Goal: Task Accomplishment & Management: Complete application form

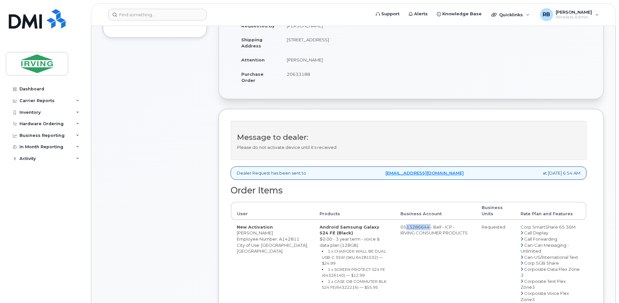
scroll to position [216, 0]
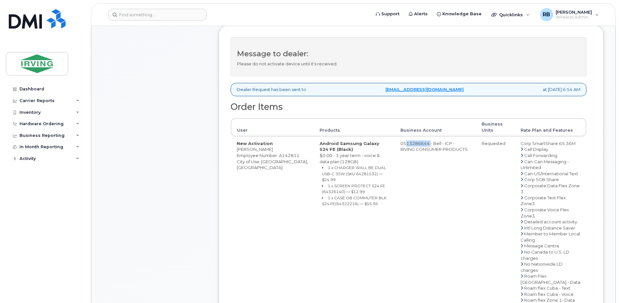
click at [408, 144] on td "0513286644 - Bell - ICP - IRVING CONSUMER PRODUCTS" at bounding box center [434, 272] width 81 height 273
drag, startPoint x: 399, startPoint y: 143, endPoint x: 426, endPoint y: 142, distance: 26.7
click at [426, 142] on td "0513286644 - Bell - ICP - IRVING CONSUMER PRODUCTS" at bounding box center [434, 272] width 81 height 273
copy td "513286644"
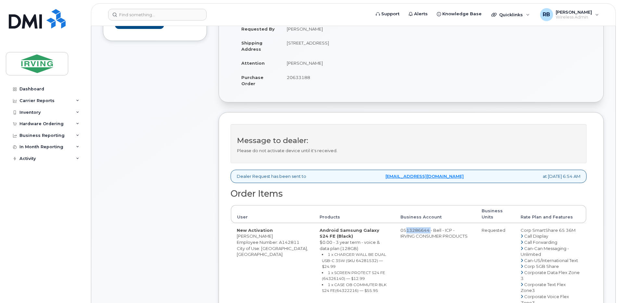
scroll to position [87, 0]
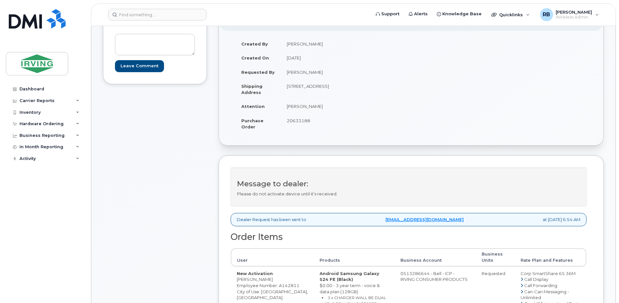
click at [298, 118] on span "20633188" at bounding box center [298, 120] width 23 height 5
copy span "20633188"
click at [295, 108] on td "John Cameron" at bounding box center [343, 106] width 125 height 14
drag, startPoint x: 318, startPoint y: 106, endPoint x: 288, endPoint y: 109, distance: 30.6
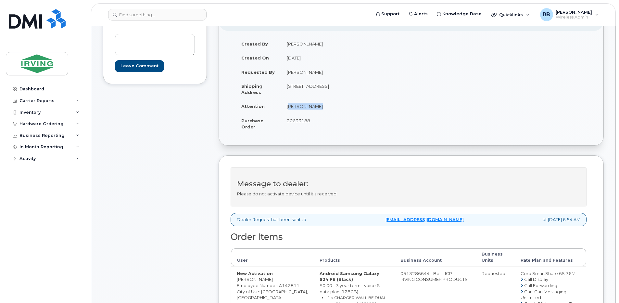
click at [288, 109] on td "John Cameron" at bounding box center [343, 106] width 125 height 14
copy td "John Cameron"
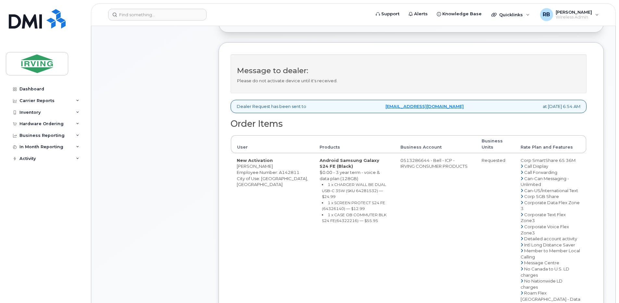
scroll to position [216, 0]
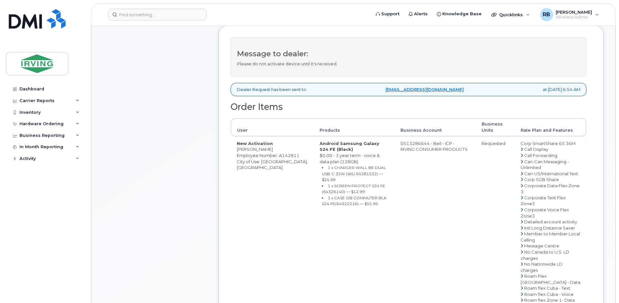
click at [257, 149] on td "New Activation Kristin Beers Employee Number: A142811 City of Use: Moncton, New…" at bounding box center [272, 272] width 83 height 273
drag, startPoint x: 263, startPoint y: 149, endPoint x: 237, endPoint y: 150, distance: 26.0
click at [237, 150] on td "New Activation Kristin Beers Employee Number: A142811 City of Use: Moncton, New…" at bounding box center [272, 272] width 83 height 273
copy td "Kristin Beers"
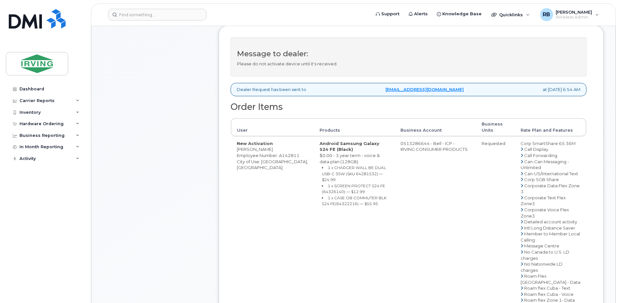
click at [330, 172] on small "1 x CHARGER WALL BE DUAL USB-C 35W (SKU 64281532) — $24.99" at bounding box center [354, 173] width 64 height 17
copy small "64281532"
click at [322, 186] on small "1 x SCREEN PROTECT S24 FE (64326140) — $12.99" at bounding box center [353, 188] width 63 height 11
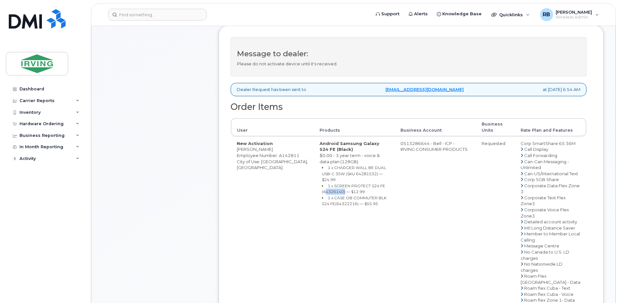
copy small "64326140"
click at [322, 199] on small "1 x CASE OB COMMUTER BLK S24 FE(64322216) — $55.95" at bounding box center [354, 200] width 65 height 11
copy small "64322216"
click at [399, 145] on td "0513286644 - Bell - ICP - IRVING CONSUMER PRODUCTS" at bounding box center [434, 272] width 81 height 273
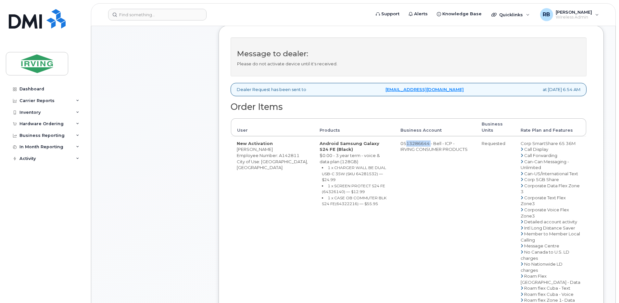
drag, startPoint x: 426, startPoint y: 143, endPoint x: 400, endPoint y: 145, distance: 25.7
click at [400, 145] on td "0513286644 - Bell - ICP - IRVING CONSUMER PRODUCTS" at bounding box center [434, 272] width 81 height 273
copy td "513286644"
click at [213, 163] on div "Comments Leave Comment Order Information $108.02 Created By John Cameron Create…" at bounding box center [353, 182] width 500 height 610
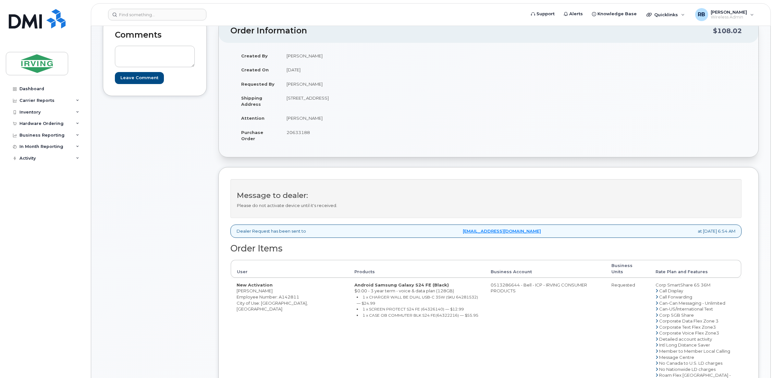
scroll to position [54, 0]
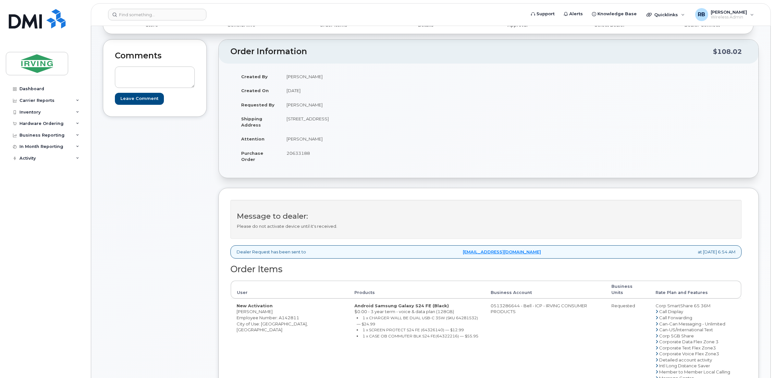
click at [189, 241] on div "Comments Leave Comment" at bounding box center [155, 313] width 104 height 549
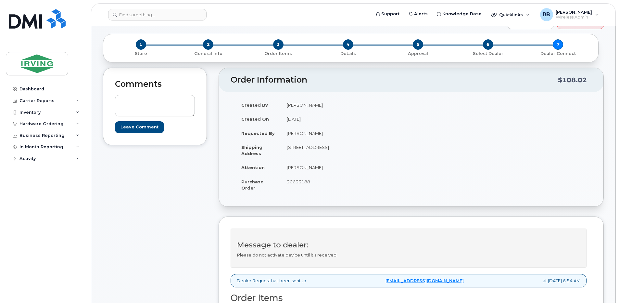
scroll to position [0, 0]
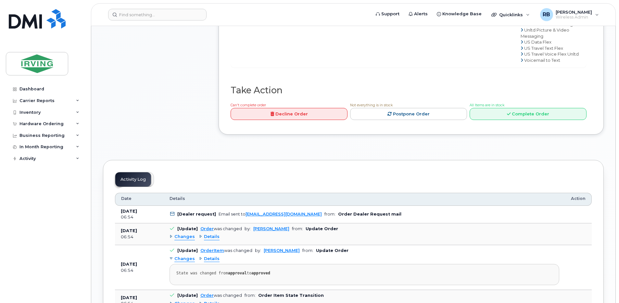
scroll to position [562, 0]
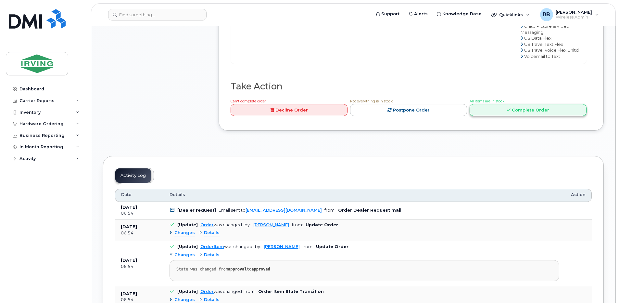
click at [490, 116] on link "Complete Order" at bounding box center [527, 110] width 117 height 12
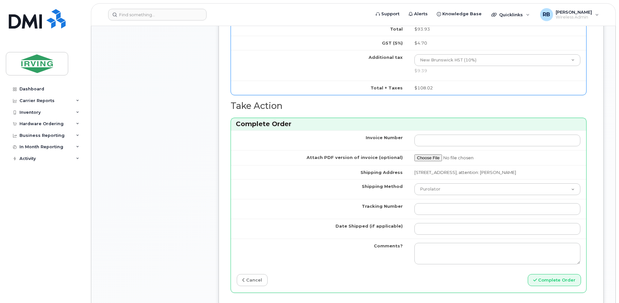
scroll to position [389, 0]
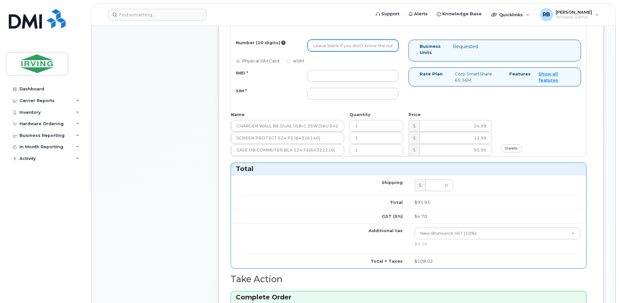
click at [326, 45] on input "Number (10 digits)" at bounding box center [352, 46] width 91 height 12
type input "5069531292"
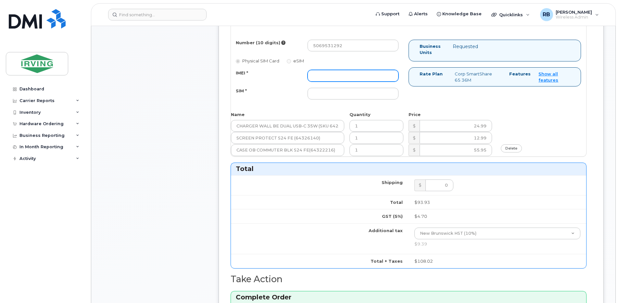
click at [322, 74] on input "IMEI *" at bounding box center [352, 76] width 91 height 12
type input "352693795860846"
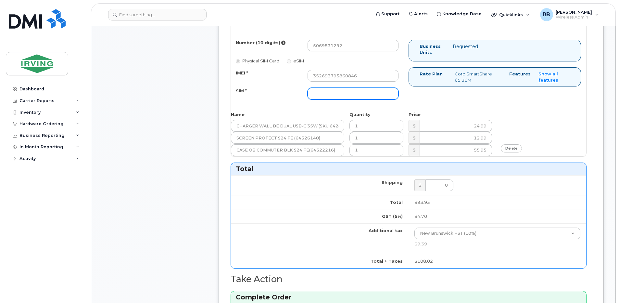
click at [336, 96] on input "SIM *" at bounding box center [352, 94] width 91 height 12
type input "89302610207712406088"
click at [278, 97] on div "SIM * 89302610207712406088" at bounding box center [317, 94] width 172 height 12
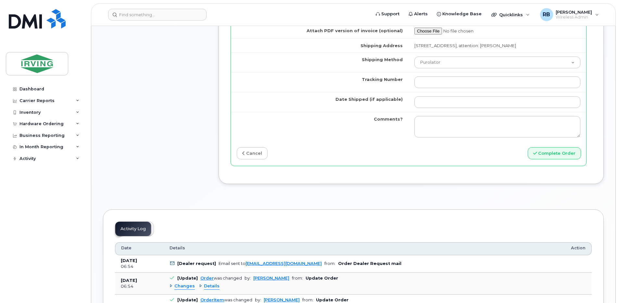
scroll to position [692, 0]
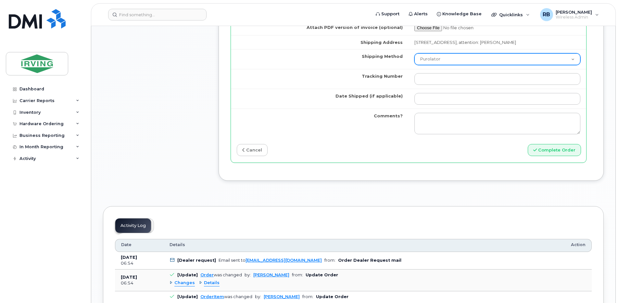
click at [439, 60] on select "Purolator UPS FedEx Canada Post Courier Other Drop Off Pick Up" at bounding box center [497, 59] width 166 height 12
select select "Courier"
click at [414, 53] on select "Purolator UPS FedEx Canada Post Courier Other Drop Off Pick Up" at bounding box center [497, 59] width 166 height 12
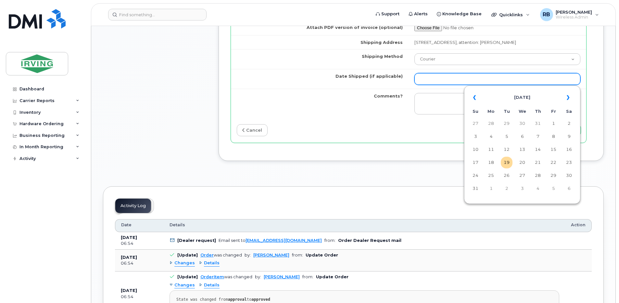
click at [441, 80] on input "Date Shipped (if applicable)" at bounding box center [497, 79] width 166 height 12
click at [552, 160] on td "22" at bounding box center [553, 162] width 12 height 12
type input "2025-08-22"
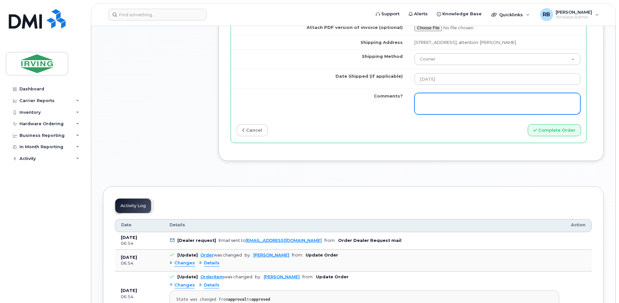
click at [449, 99] on textarea "Comments?" at bounding box center [497, 103] width 166 height 21
type textarea "p"
type textarea "Please be advised the order has been completed. SO#26197730 Allow 1-3 business …"
click at [480, 104] on textarea "Please be advised the order has been completed. SO#26197730 Allow 1-3 business …" at bounding box center [497, 103] width 166 height 21
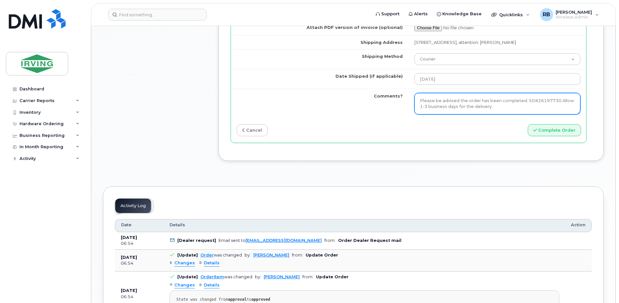
click at [480, 104] on textarea "Please be advised the order has been completed. SO#26197730 Allow 1-3 business …" at bounding box center [497, 103] width 166 height 21
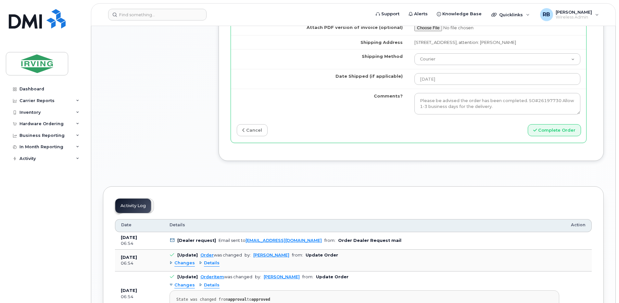
click at [485, 129] on div "Complete Order" at bounding box center [497, 130] width 178 height 12
click at [540, 129] on button "Complete Order" at bounding box center [553, 130] width 53 height 12
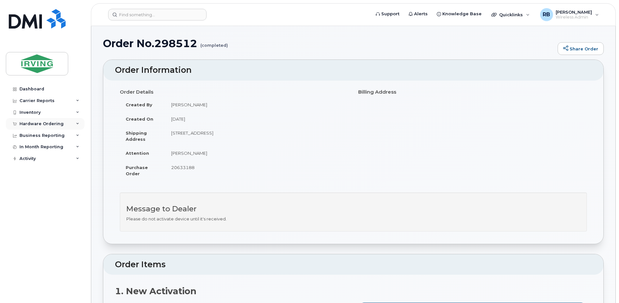
drag, startPoint x: 27, startPoint y: 124, endPoint x: 27, endPoint y: 129, distance: 5.2
click at [27, 127] on div "Hardware Ordering" at bounding box center [45, 124] width 79 height 12
click at [27, 149] on div "Orders" at bounding box center [30, 148] width 16 height 6
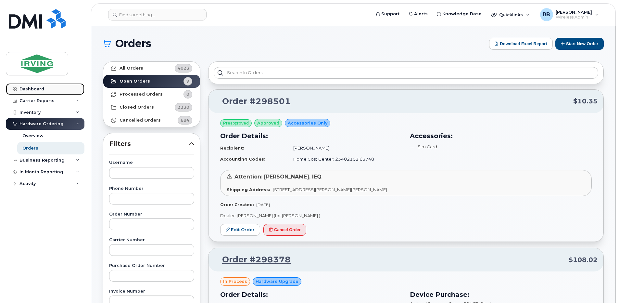
click at [27, 89] on div "Dashboard" at bounding box center [31, 88] width 25 height 5
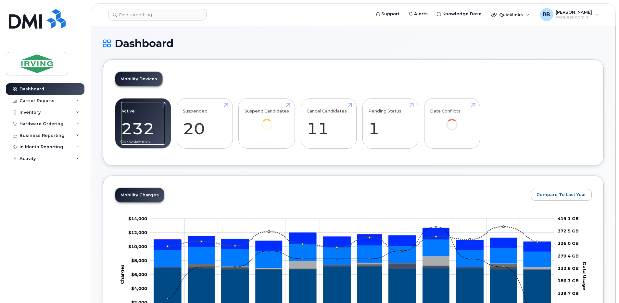
click at [151, 126] on link "Active 232 -97%" at bounding box center [143, 123] width 44 height 43
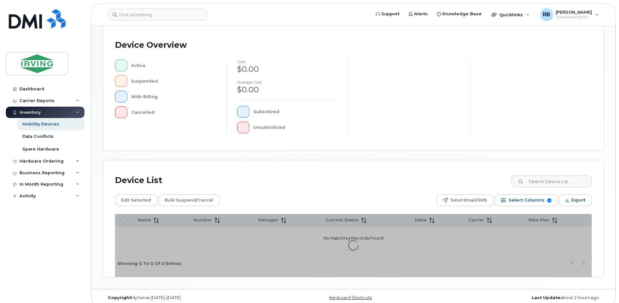
scroll to position [144, 0]
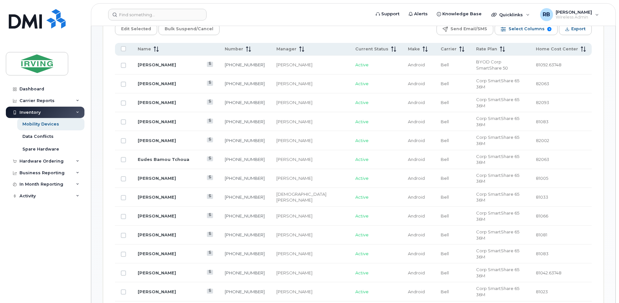
scroll to position [360, 0]
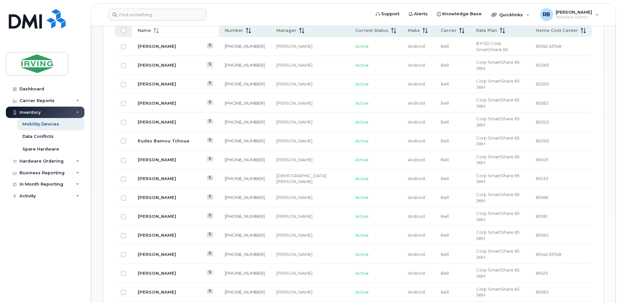
click at [156, 30] on icon at bounding box center [156, 30] width 5 height 5
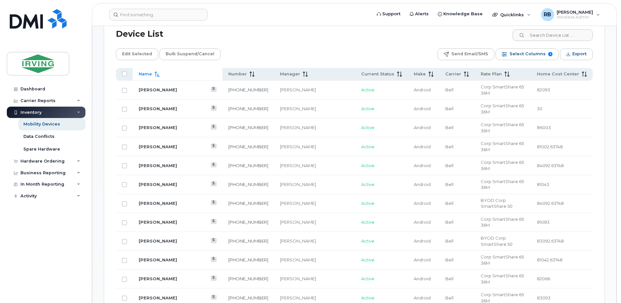
scroll to position [274, 0]
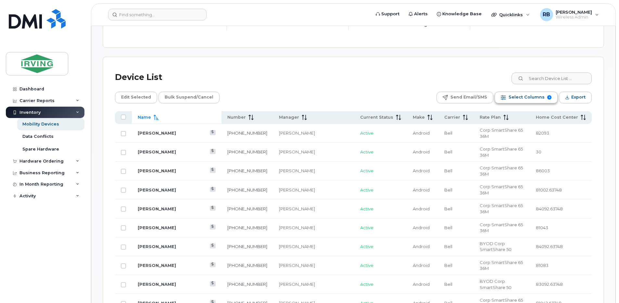
click at [520, 97] on span "Select Columns" at bounding box center [526, 97] width 36 height 10
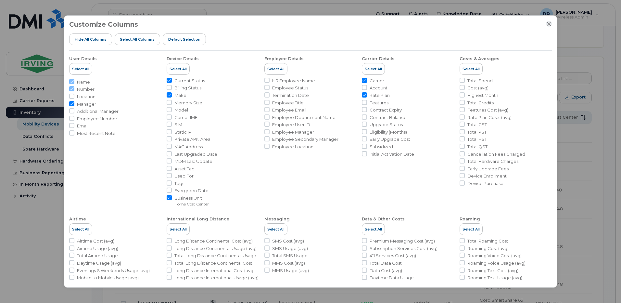
click at [550, 24] on icon "Close" at bounding box center [548, 23] width 5 height 5
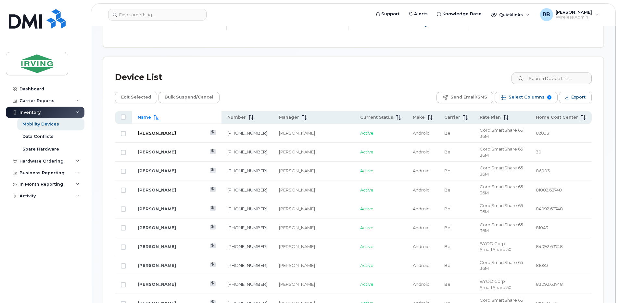
click at [155, 130] on link "[PERSON_NAME]" at bounding box center [157, 132] width 38 height 5
click at [534, 99] on span "Select Columns" at bounding box center [526, 97] width 36 height 10
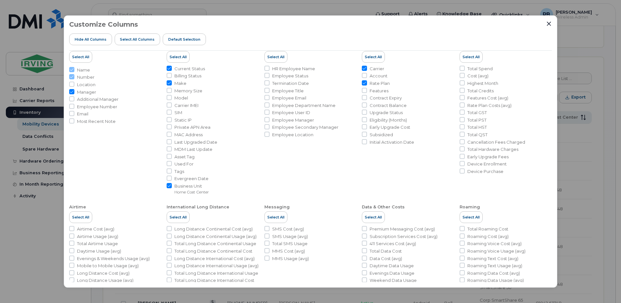
scroll to position [0, 0]
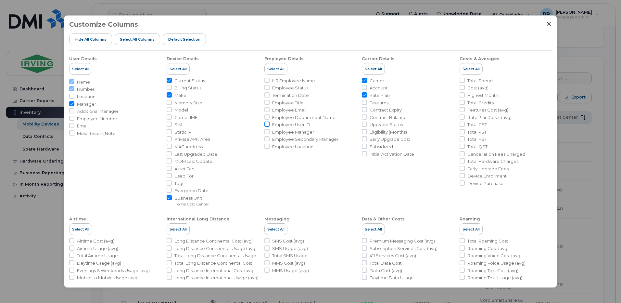
click at [267, 124] on input "Employee User ID" at bounding box center [266, 123] width 5 height 5
checkbox input "true"
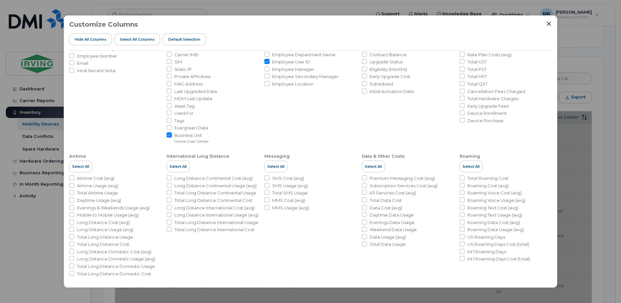
scroll to position [65, 0]
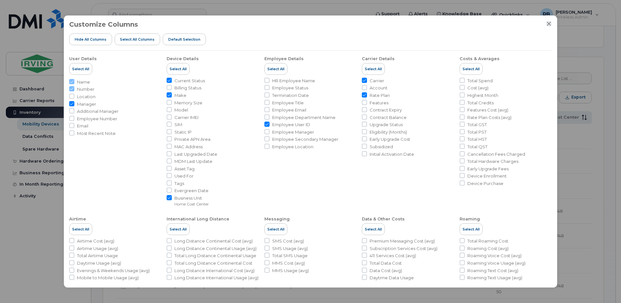
click at [547, 26] on icon "Close" at bounding box center [548, 23] width 5 height 5
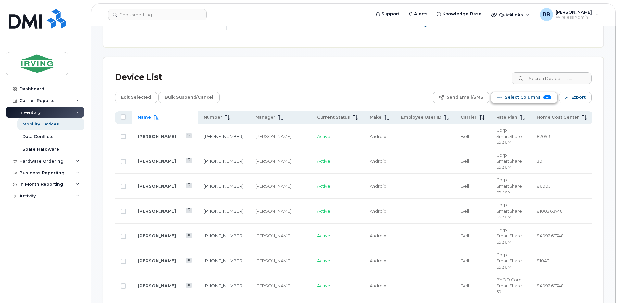
click at [535, 100] on span "Select Columns" at bounding box center [522, 97] width 36 height 10
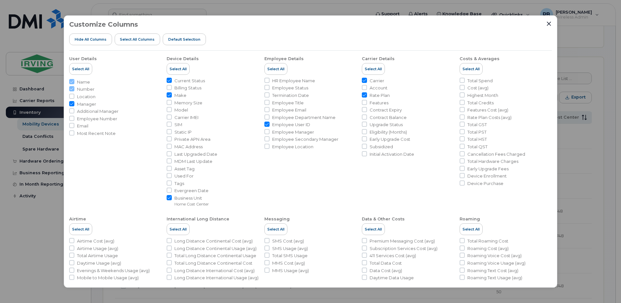
click at [265, 123] on input "Employee User ID" at bounding box center [266, 123] width 5 height 5
checkbox input "false"
click at [265, 103] on input "Employee Title" at bounding box center [266, 102] width 5 height 5
checkbox input "true"
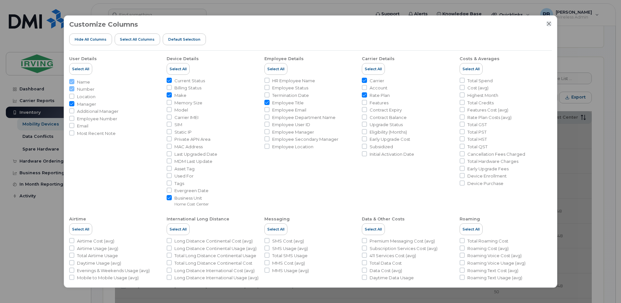
click at [547, 24] on icon "Close" at bounding box center [548, 23] width 5 height 5
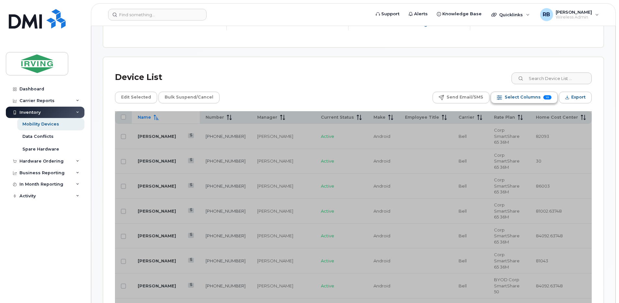
click at [524, 97] on span "Select Columns" at bounding box center [522, 97] width 36 height 10
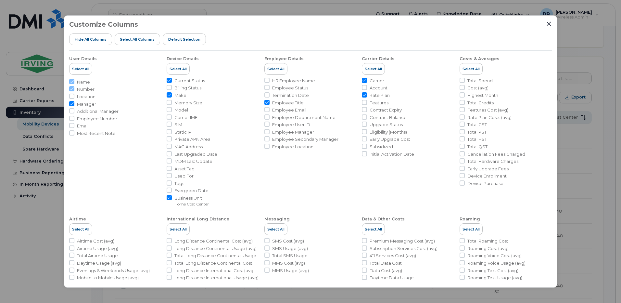
click at [265, 102] on input "Employee Title" at bounding box center [266, 102] width 5 height 5
checkbox input "false"
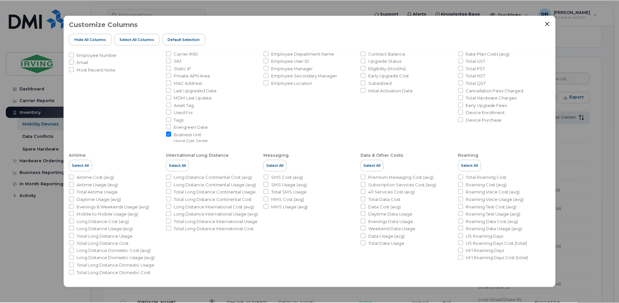
scroll to position [65, 0]
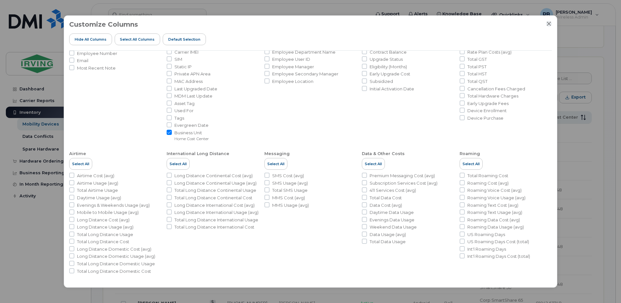
click at [549, 23] on icon "Close" at bounding box center [549, 23] width 4 height 4
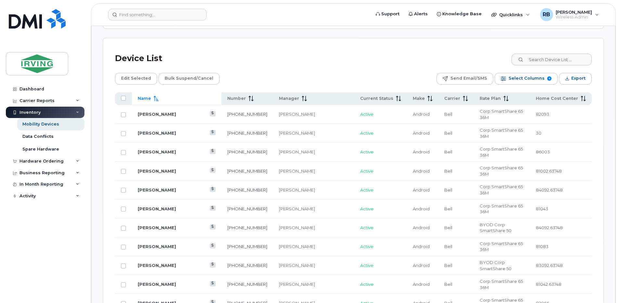
scroll to position [274, 0]
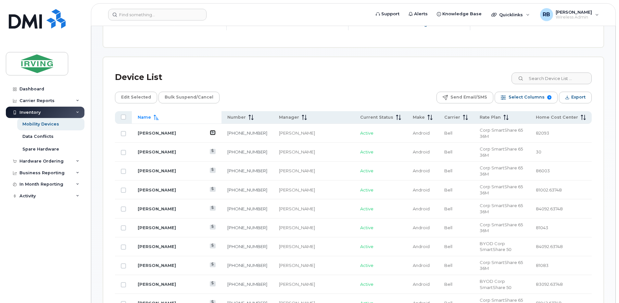
click at [211, 130] on icon at bounding box center [213, 132] width 4 height 4
click at [518, 96] on span "Select Columns" at bounding box center [526, 97] width 36 height 10
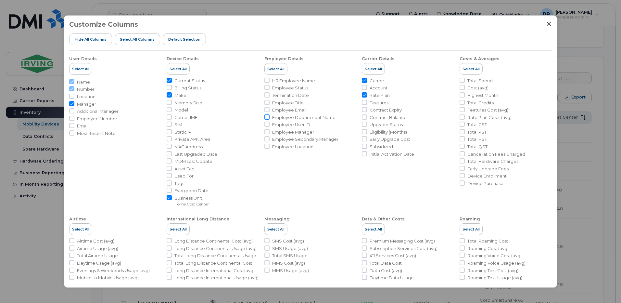
click at [268, 116] on input "Employee Department Name" at bounding box center [266, 116] width 5 height 5
checkbox input "true"
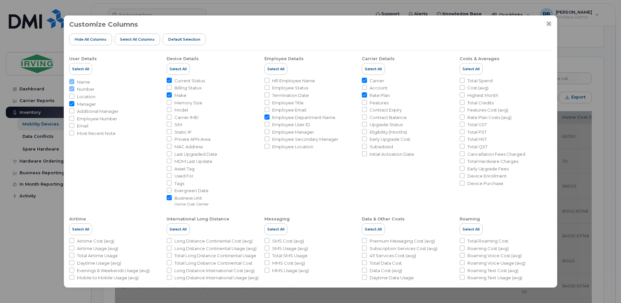
click at [548, 24] on icon "Close" at bounding box center [549, 23] width 4 height 4
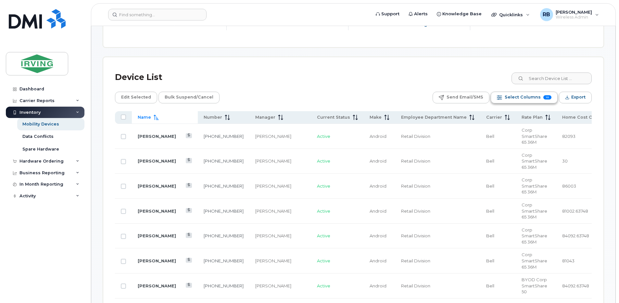
click at [519, 100] on span "Select Columns" at bounding box center [522, 97] width 36 height 10
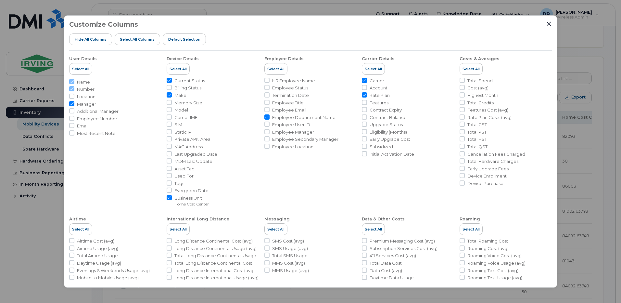
click at [267, 116] on input "Employee Department Name" at bounding box center [266, 116] width 5 height 5
checkbox input "false"
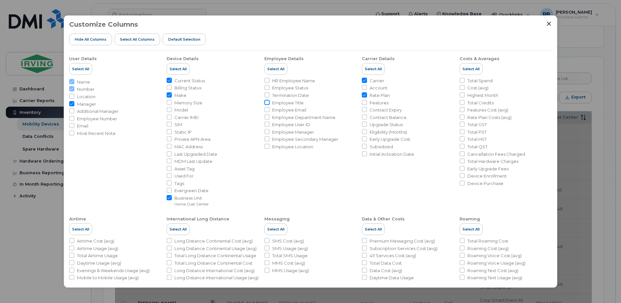
click at [265, 101] on input "Employee Title" at bounding box center [266, 102] width 5 height 5
checkbox input "true"
click at [549, 25] on icon "Close" at bounding box center [548, 23] width 5 height 5
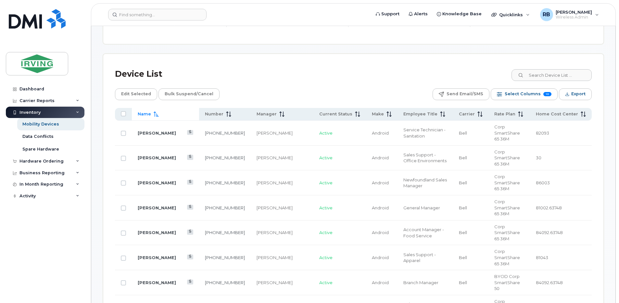
scroll to position [259, 0]
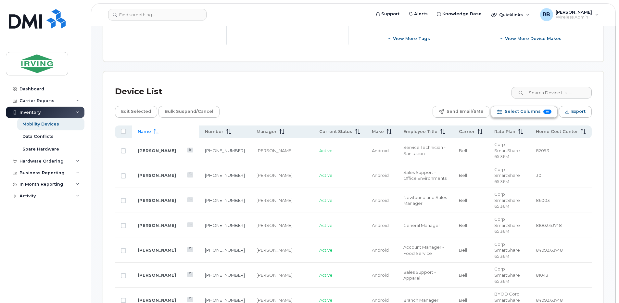
click at [508, 110] on span "Select Columns" at bounding box center [522, 111] width 36 height 10
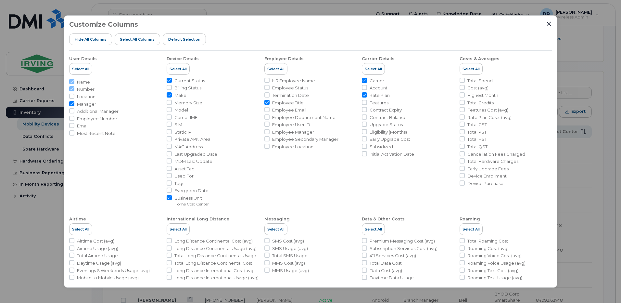
click at [169, 95] on input "Make" at bounding box center [169, 94] width 5 height 5
checkbox input "false"
click at [364, 80] on input "Carrier" at bounding box center [364, 80] width 5 height 5
checkbox input "false"
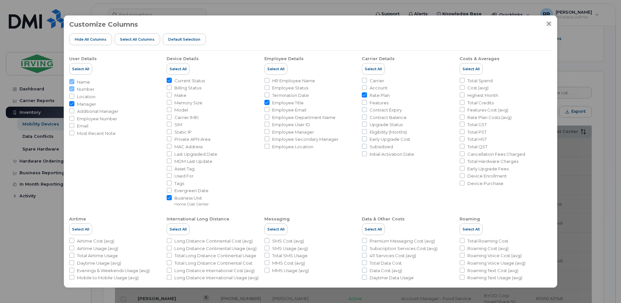
click at [547, 23] on icon "Close" at bounding box center [548, 23] width 5 height 5
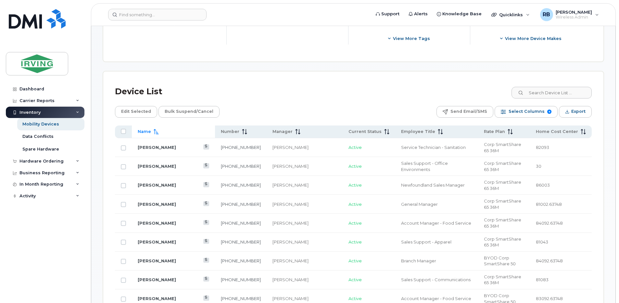
click at [346, 84] on div "Device List" at bounding box center [353, 91] width 476 height 17
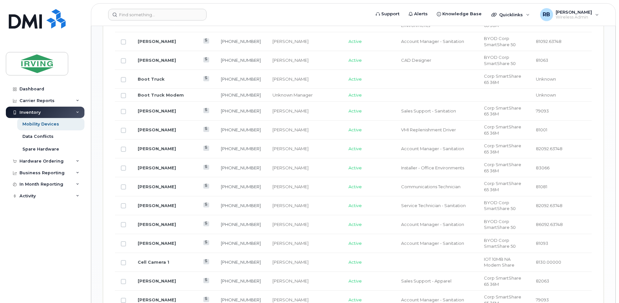
scroll to position [692, 0]
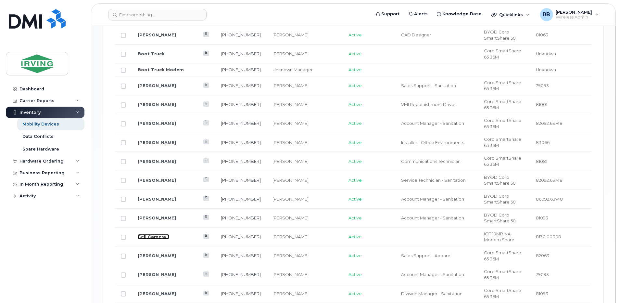
click at [157, 234] on link "Cell Camera 1" at bounding box center [153, 236] width 31 height 5
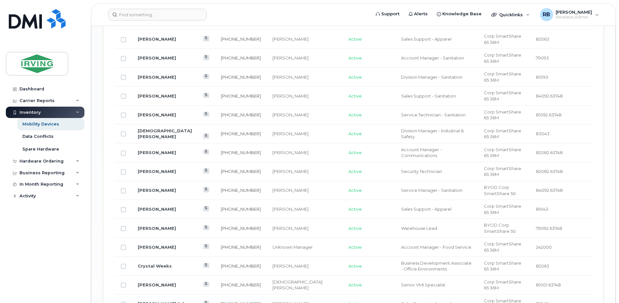
scroll to position [922, 0]
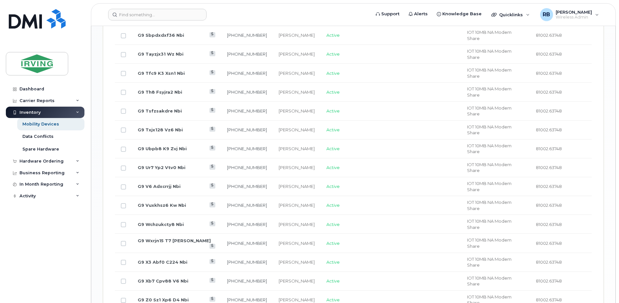
scroll to position [796, 0]
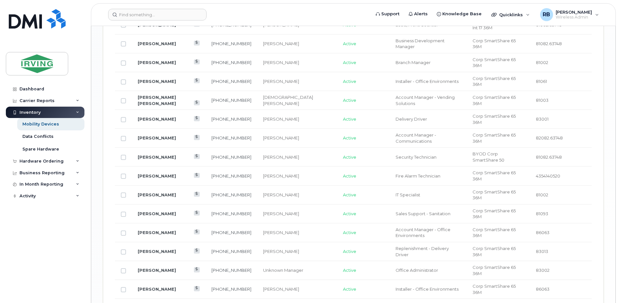
scroll to position [911, 0]
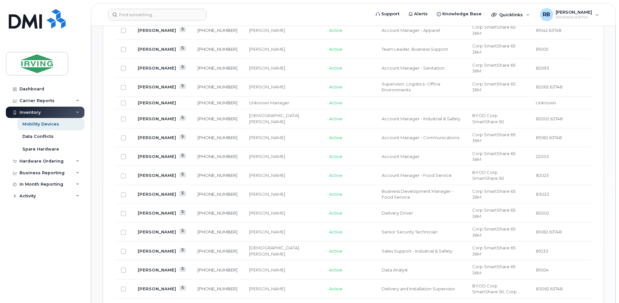
scroll to position [389, 0]
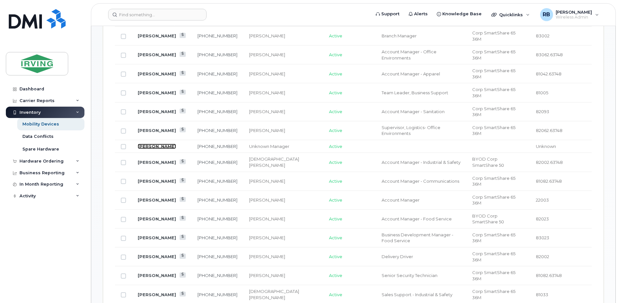
click at [158, 143] on link "Maria Joseph" at bounding box center [157, 145] width 38 height 5
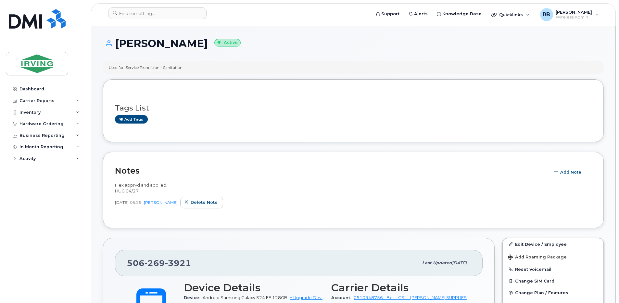
scroll to position [87, 0]
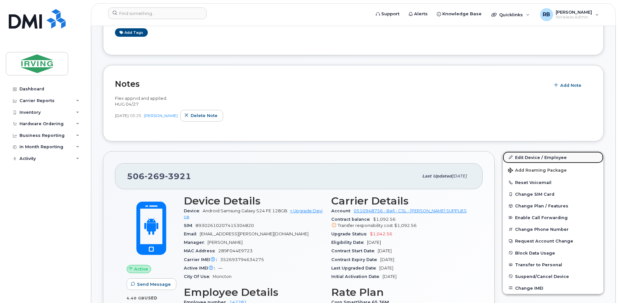
click at [526, 157] on link "Edit Device / Employee" at bounding box center [552, 157] width 101 height 12
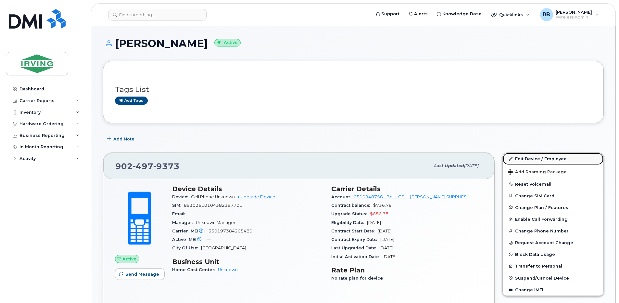
click at [516, 158] on link "Edit Device / Employee" at bounding box center [552, 159] width 101 height 12
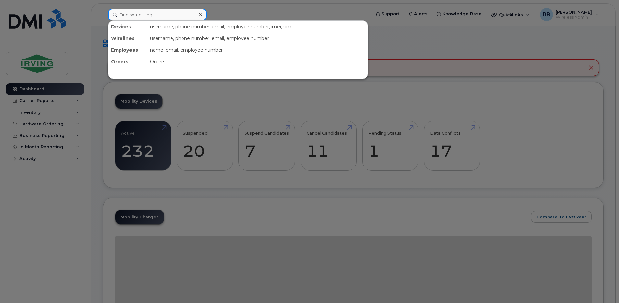
click at [146, 16] on input at bounding box center [157, 15] width 98 height 12
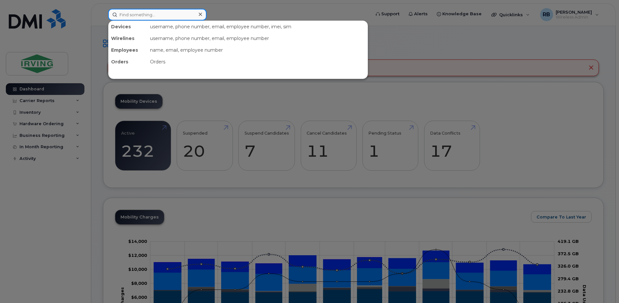
paste input "9024979373"
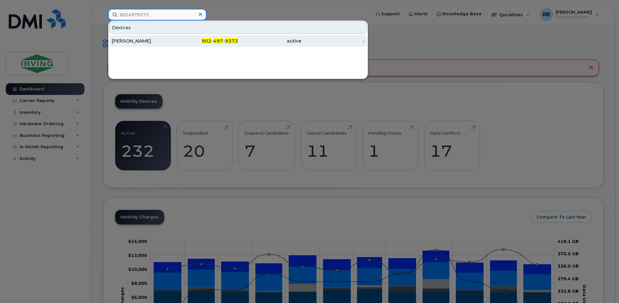
type input "9024979373"
click at [131, 42] on div "[PERSON_NAME]" at bounding box center [143, 41] width 63 height 6
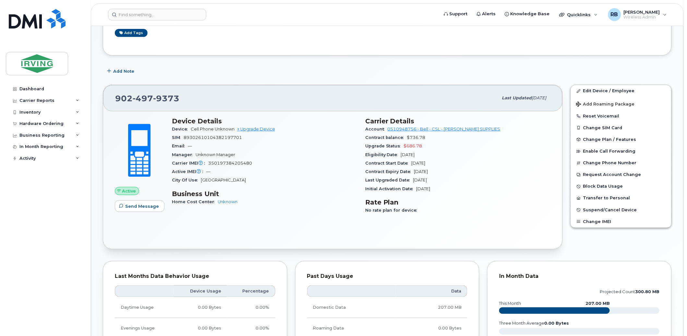
scroll to position [96, 0]
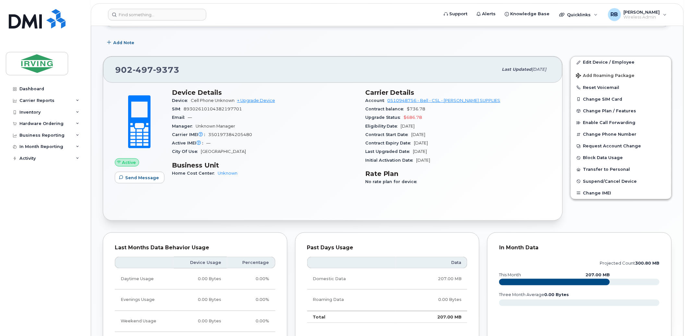
click at [222, 135] on span "350197384205480" at bounding box center [230, 134] width 44 height 5
copy span "350197384205480"
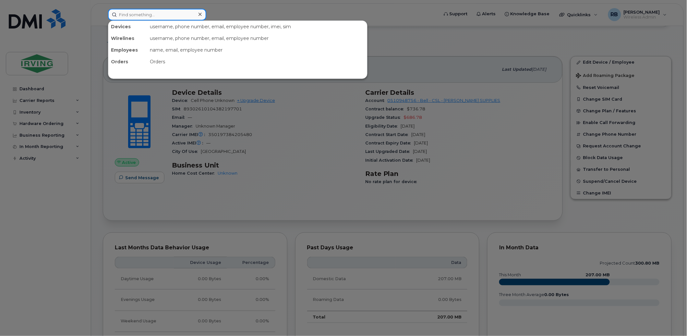
click at [168, 14] on input at bounding box center [157, 15] width 98 height 12
paste input "350197384205480"
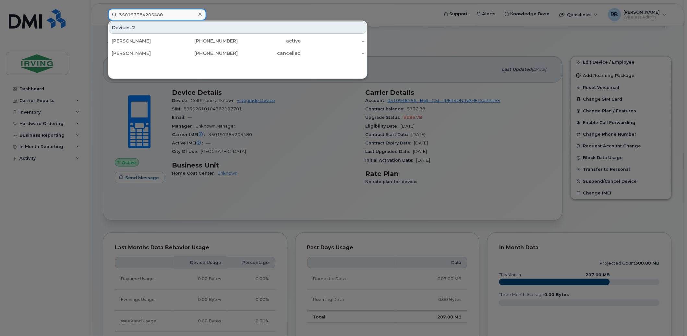
type input "350197384205480"
click at [231, 14] on div at bounding box center [343, 168] width 687 height 336
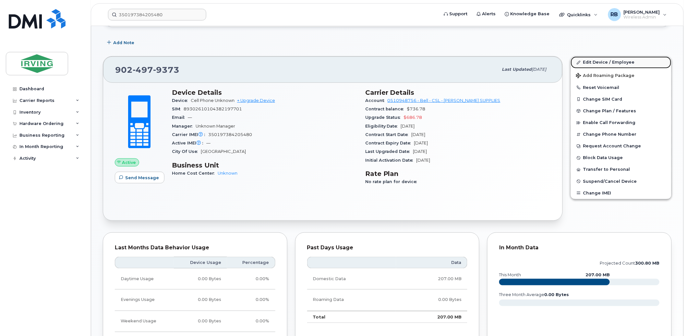
click at [592, 65] on link "Edit Device / Employee" at bounding box center [621, 62] width 101 height 12
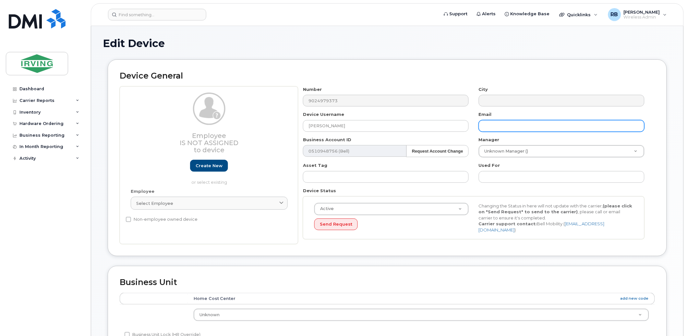
click at [562, 128] on input "text" at bounding box center [562, 126] width 166 height 12
paste input "[PERSON_NAME][EMAIL_ADDRESS][PERSON_NAME][DOMAIN_NAME]"
type input "[PERSON_NAME][EMAIL_ADDRESS][PERSON_NAME][DOMAIN_NAME]"
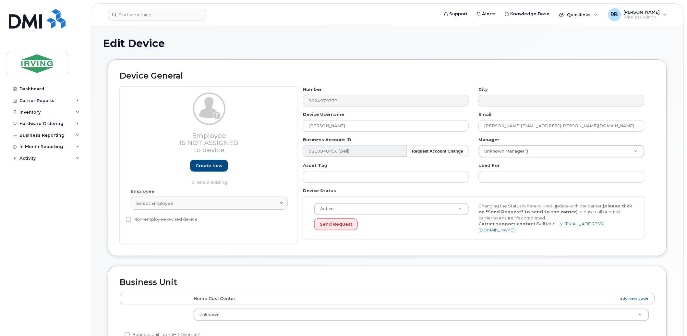
click at [579, 113] on div "Email joseph.maria@chandlersales.com" at bounding box center [562, 121] width 176 height 20
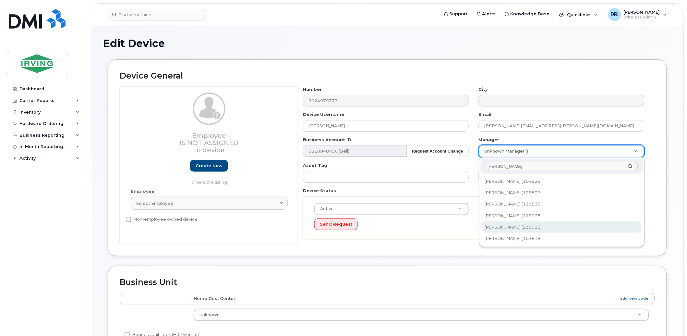
type input "lance"
type input "2087687"
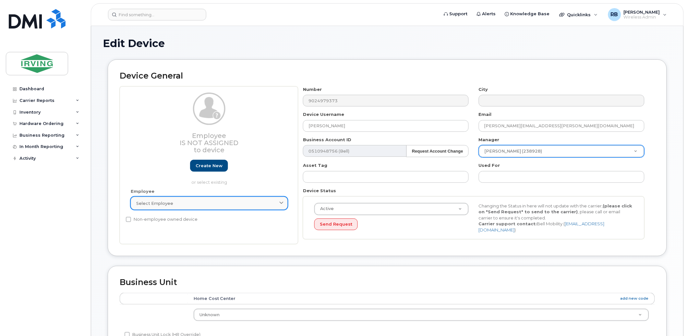
click at [188, 204] on div "Select employee" at bounding box center [209, 203] width 146 height 6
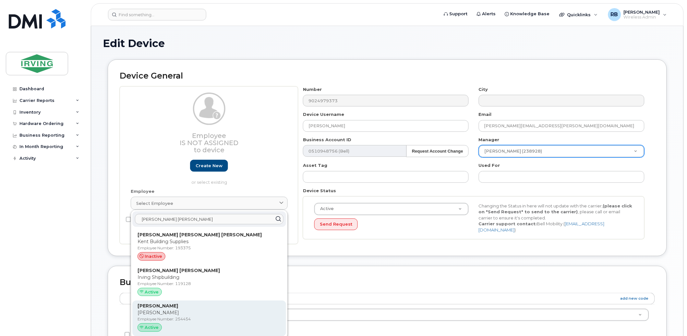
type input "maria jos"
click at [154, 305] on strong "[PERSON_NAME]" at bounding box center [158, 306] width 41 height 6
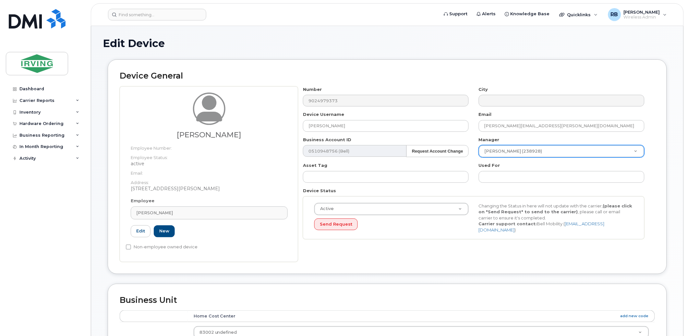
type input "254454"
type input "4312772"
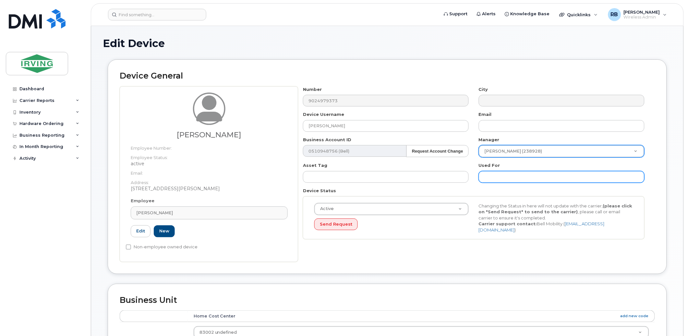
click at [518, 180] on input "text" at bounding box center [562, 177] width 166 height 12
type input "Office Administrator • Administration"
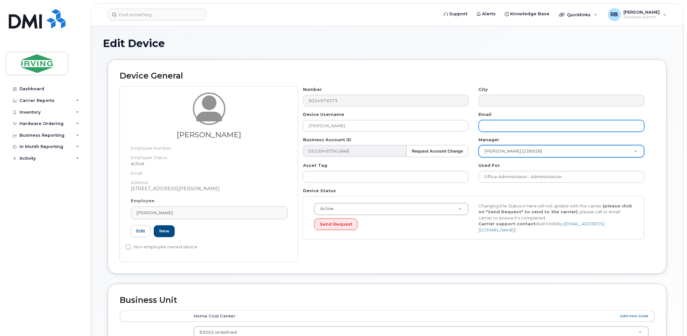
click at [505, 124] on input "text" at bounding box center [562, 126] width 166 height 12
paste input "joseph.maria@chandlersales.com"
type input "joseph.maria@chandlersales.com"
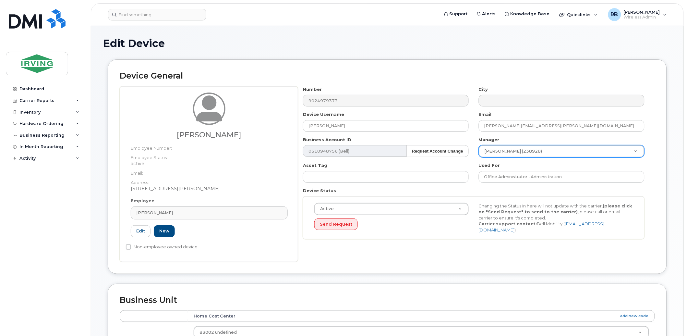
click at [470, 130] on div "Device Username Maria Joseph" at bounding box center [386, 121] width 176 height 20
click at [298, 213] on div "Maria Joseph Employee Number: Employee Status: active Email: Address: 14 Akerle…" at bounding box center [209, 174] width 179 height 176
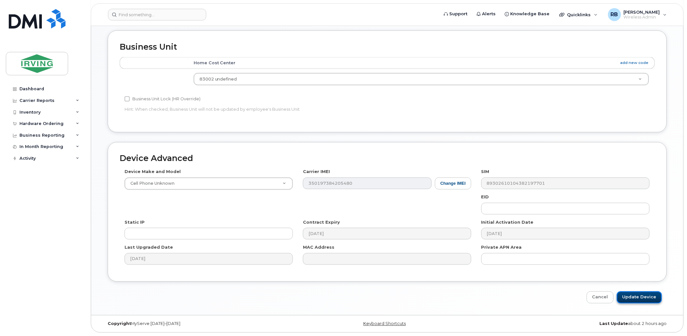
click at [637, 297] on input "Update Device" at bounding box center [639, 297] width 45 height 12
type input "Saving..."
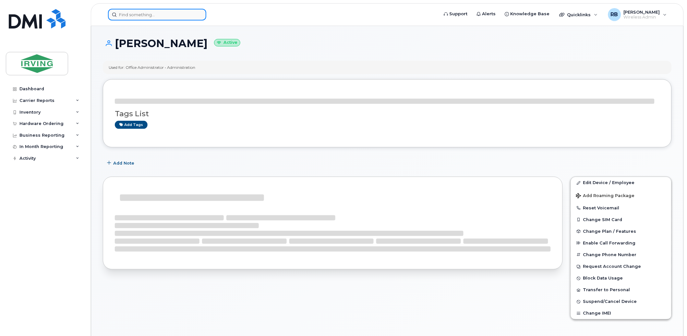
drag, startPoint x: 0, startPoint y: 0, endPoint x: 141, endPoint y: 14, distance: 141.6
click at [141, 14] on input at bounding box center [157, 15] width 98 height 12
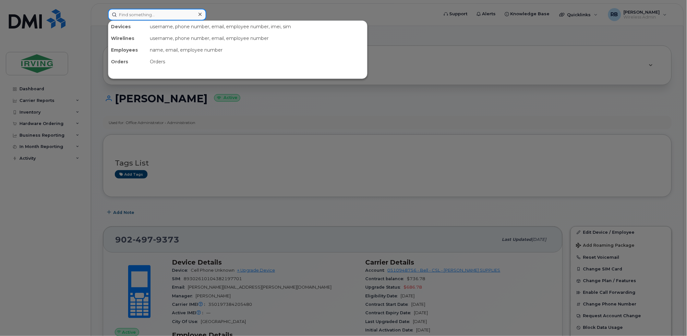
paste input "9024979373"
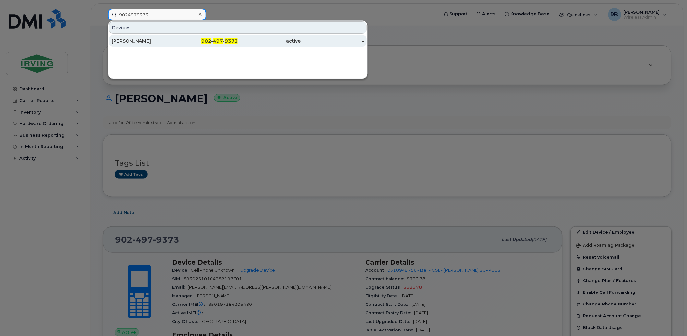
type input "9024979373"
click at [127, 39] on div "[PERSON_NAME]" at bounding box center [143, 41] width 63 height 6
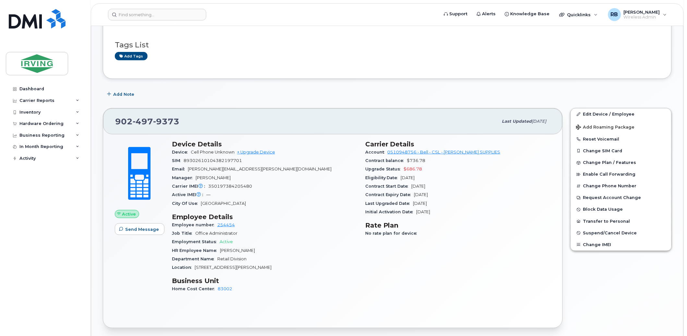
scroll to position [144, 0]
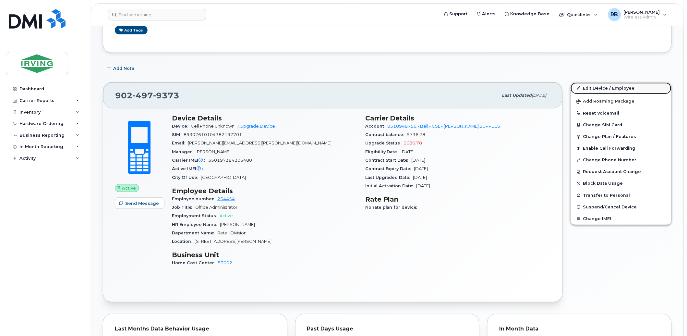
click at [588, 86] on link "Edit Device / Employee" at bounding box center [621, 88] width 101 height 12
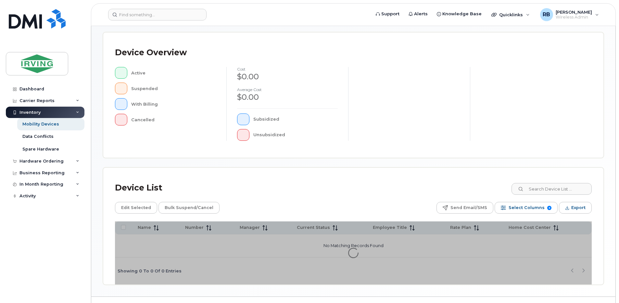
scroll to position [144, 0]
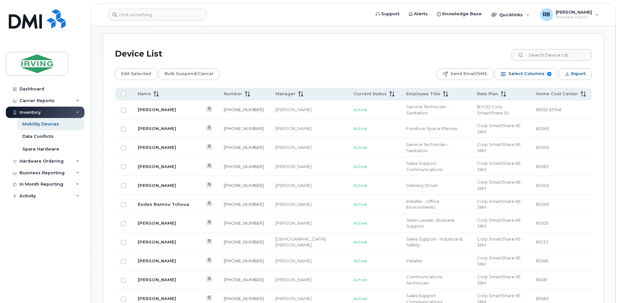
scroll to position [317, 0]
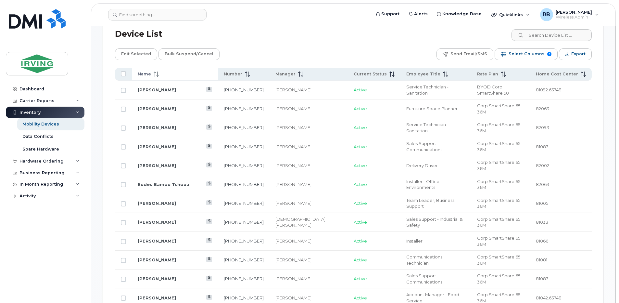
click at [154, 73] on icon at bounding box center [156, 73] width 5 height 5
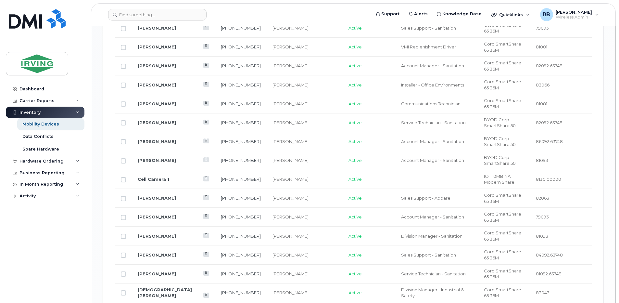
scroll to position [922, 0]
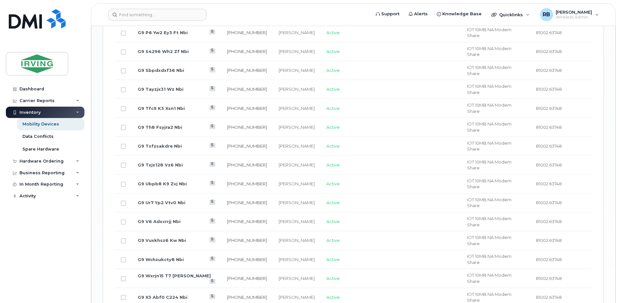
scroll to position [796, 0]
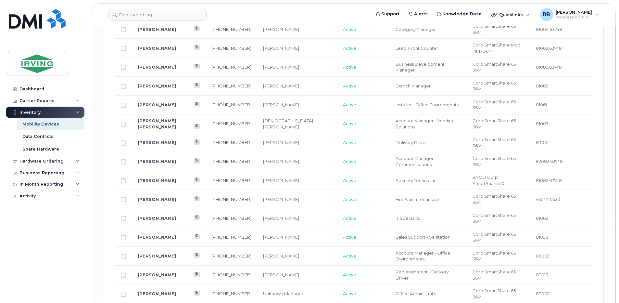
scroll to position [911, 0]
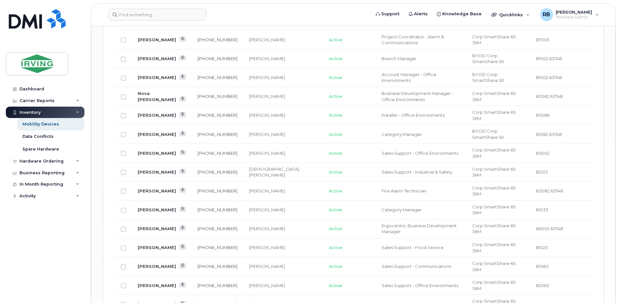
scroll to position [866, 0]
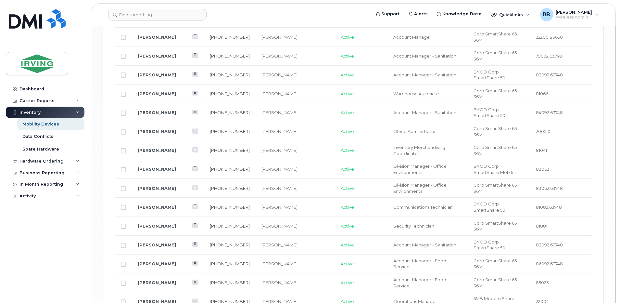
scroll to position [612, 0]
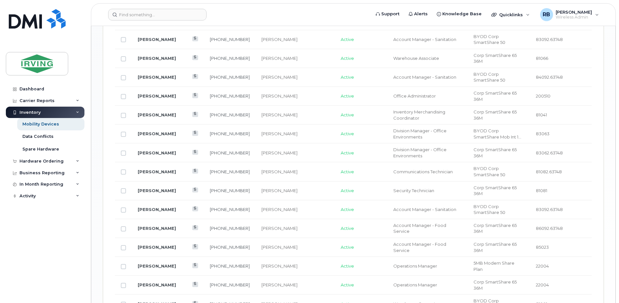
click at [30, 161] on div "Hardware Ordering" at bounding box center [41, 160] width 44 height 5
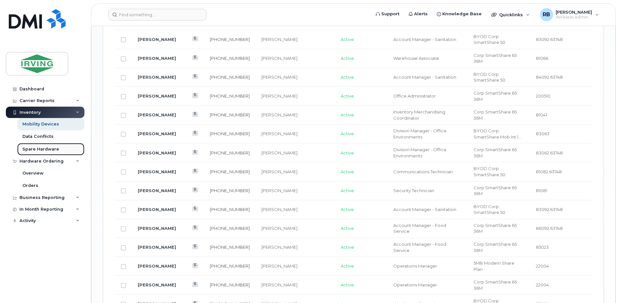
click at [36, 148] on div "Spare Hardware" at bounding box center [40, 149] width 37 height 6
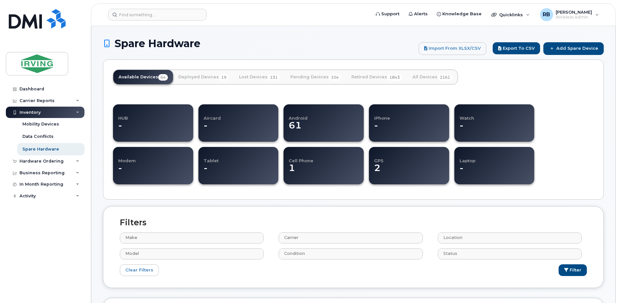
select select
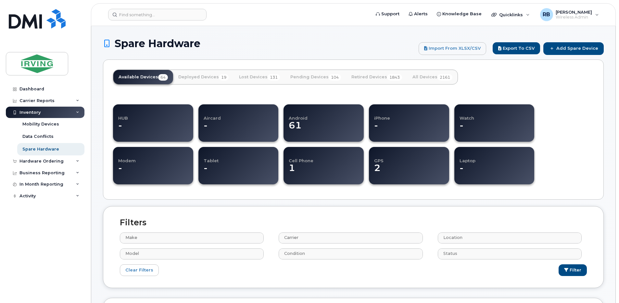
select select
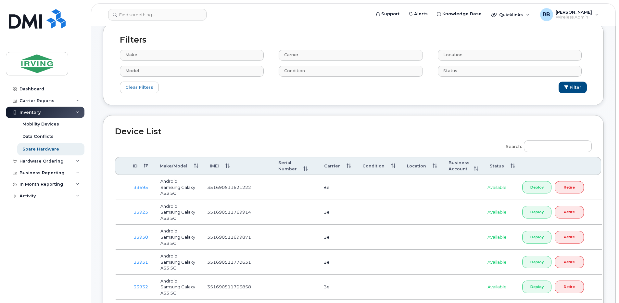
scroll to position [182, 0]
click at [429, 169] on th "Location" at bounding box center [422, 166] width 42 height 18
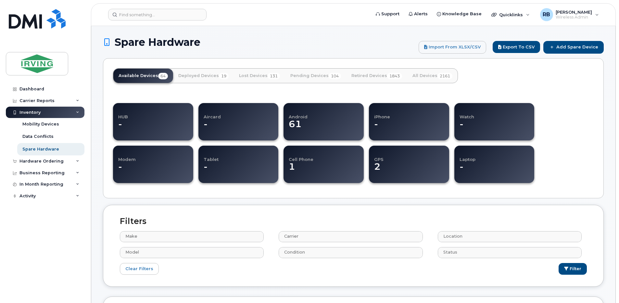
scroll to position [0, 0]
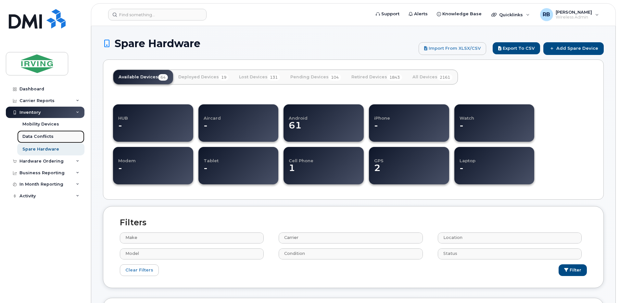
click at [45, 136] on div "Data Conflicts" at bounding box center [37, 136] width 31 height 6
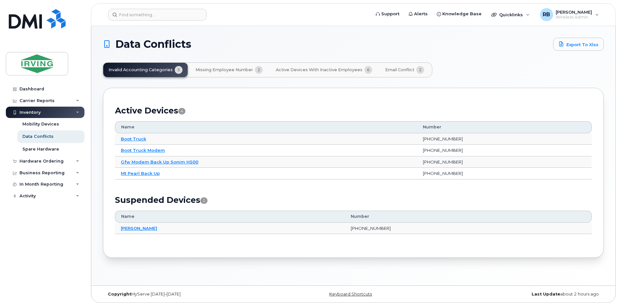
click at [395, 71] on span "Email Conflict" at bounding box center [399, 69] width 29 height 5
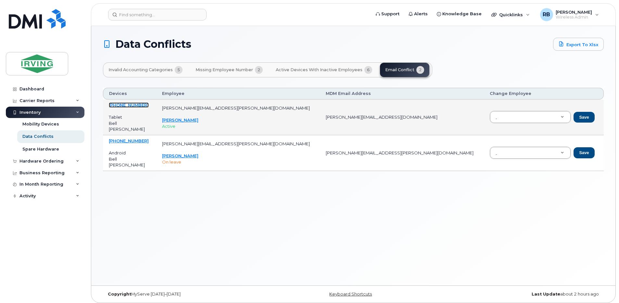
click at [130, 107] on link "[PHONE_NUMBER]" at bounding box center [129, 104] width 40 height 5
click at [195, 120] on link "Terry Hines" at bounding box center [180, 119] width 36 height 5
click at [118, 104] on link "782-409-3629" at bounding box center [129, 104] width 40 height 5
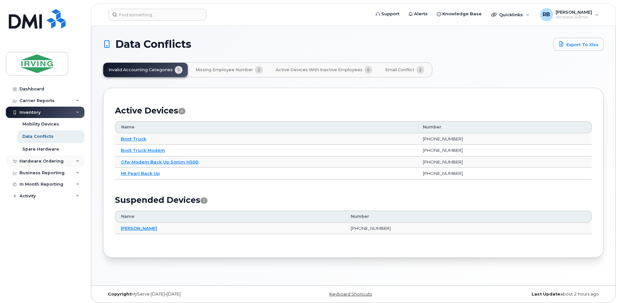
click at [28, 159] on div "Hardware Ordering" at bounding box center [41, 160] width 44 height 5
click at [27, 186] on div "Orders" at bounding box center [30, 185] width 16 height 6
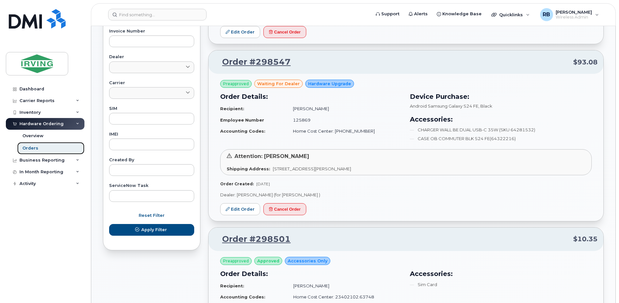
scroll to position [303, 0]
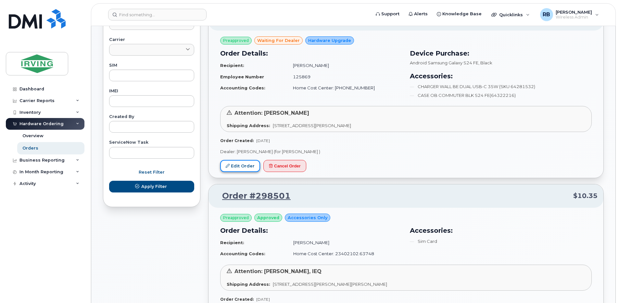
click at [242, 169] on link "Edit Order" at bounding box center [240, 166] width 40 height 12
click at [252, 168] on link "Edit Order" at bounding box center [240, 166] width 40 height 12
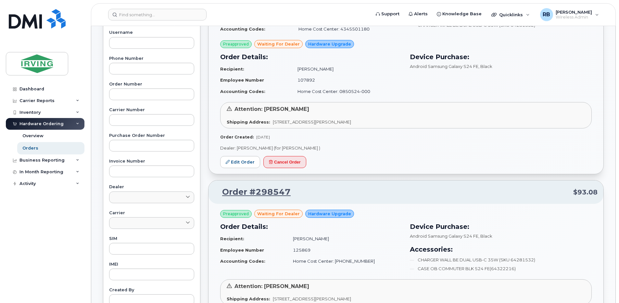
scroll to position [43, 0]
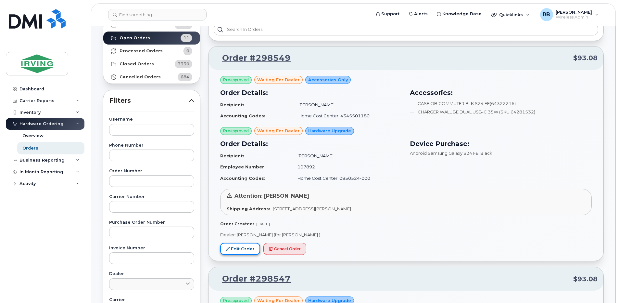
click at [241, 248] on link "Edit Order" at bounding box center [240, 248] width 40 height 12
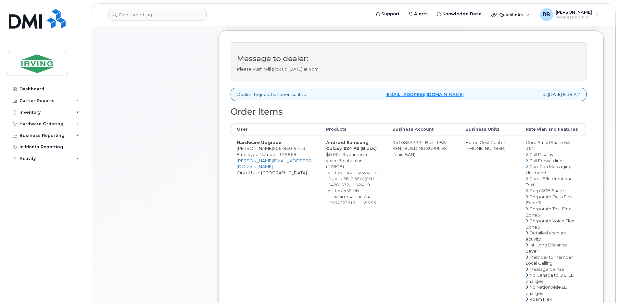
scroll to position [260, 0]
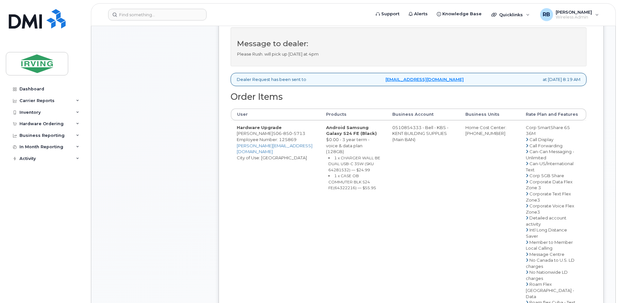
click at [417, 136] on td "0510854333 - Bell - KBS - KENT BUILDING SUPPLIES (Main BAN)" at bounding box center [422, 283] width 73 height 327
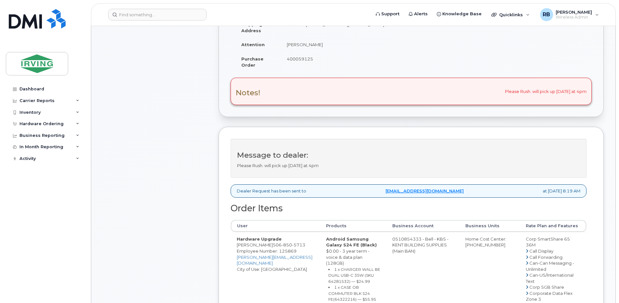
scroll to position [130, 0]
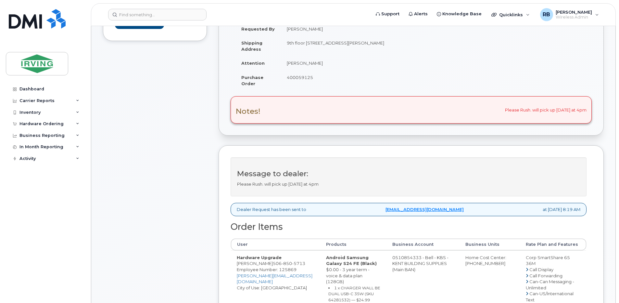
click at [300, 77] on span "400059125" at bounding box center [300, 77] width 26 height 5
copy span "400059125"
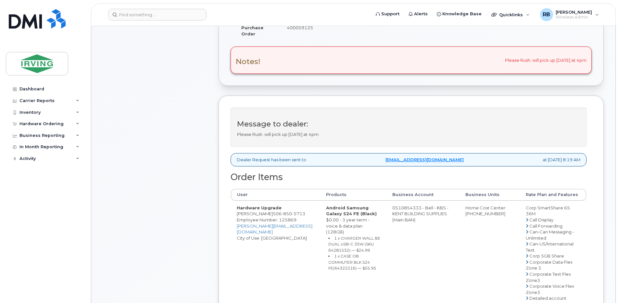
scroll to position [216, 0]
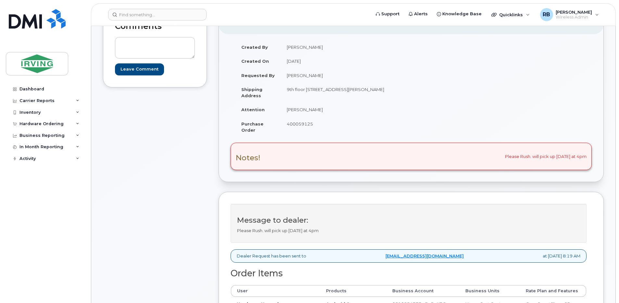
scroll to position [0, 0]
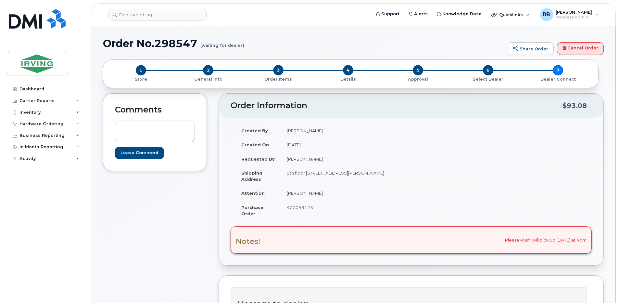
click at [303, 209] on span "400059125" at bounding box center [300, 206] width 26 height 5
copy span "400059125"
click at [302, 193] on td "[PERSON_NAME]" at bounding box center [343, 193] width 125 height 14
click at [302, 193] on td "Julie Hebert" at bounding box center [343, 193] width 125 height 14
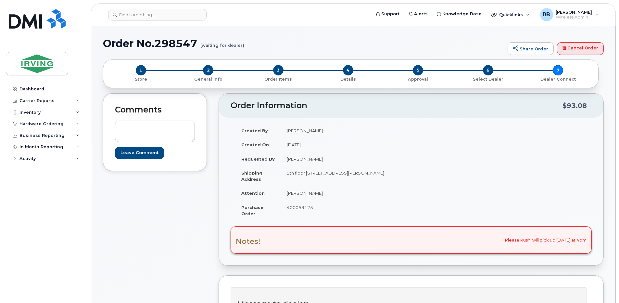
drag, startPoint x: 302, startPoint y: 193, endPoint x: 276, endPoint y: 196, distance: 25.4
click at [276, 196] on td "Attention" at bounding box center [257, 193] width 45 height 14
click at [302, 207] on span "500017230" at bounding box center [300, 206] width 26 height 5
copy span "500017230"
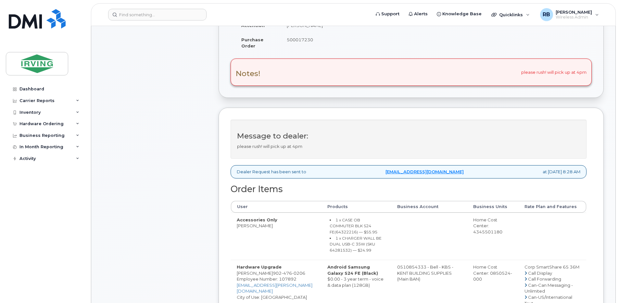
scroll to position [173, 0]
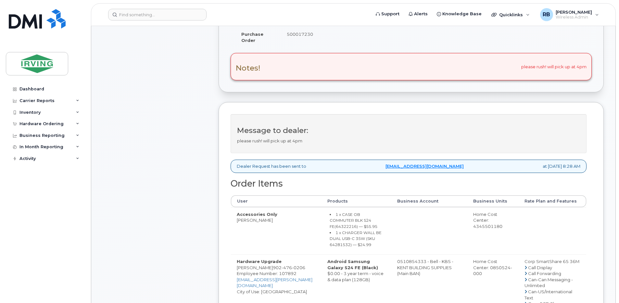
drag, startPoint x: 271, startPoint y: 228, endPoint x: 237, endPoint y: 227, distance: 34.4
click at [237, 227] on td "Accessories Only Edward Windsor" at bounding box center [276, 230] width 91 height 47
copy td "[PERSON_NAME]"
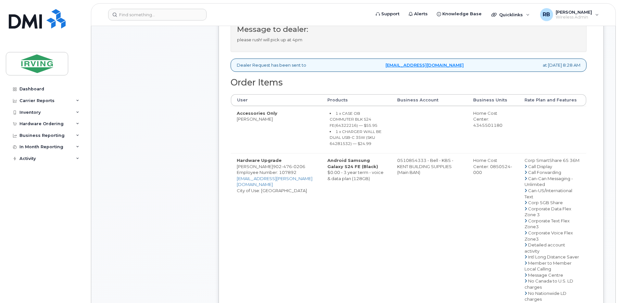
scroll to position [260, 0]
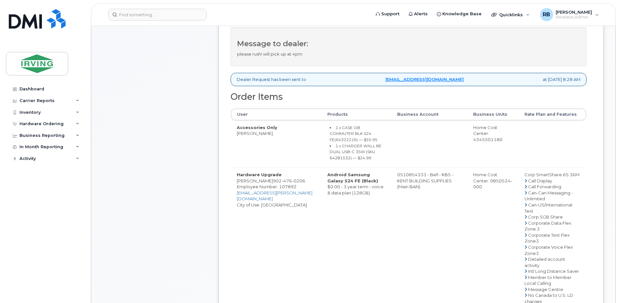
copy td "[PERSON_NAME]"
click at [337, 139] on small "1 x CASE OB COMMUTER BLK S24 FE(64322216) — $55.95" at bounding box center [353, 133] width 48 height 17
copy small "64322216"
click at [346, 153] on small "1 x CHARGER WALL BE DUAL USB-C 35W (SKU 64281532) — $24.99" at bounding box center [355, 151] width 52 height 17
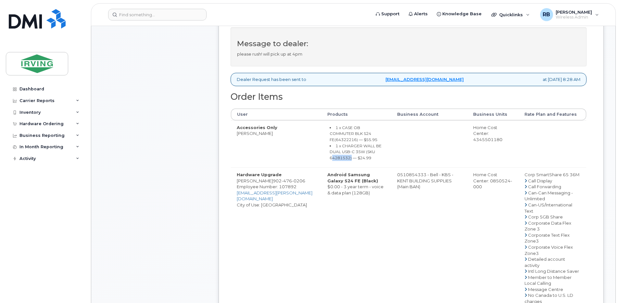
click at [346, 153] on small "1 x CHARGER WALL BE DUAL USB-C 35W (SKU 64281532) — $24.99" at bounding box center [355, 151] width 52 height 17
copy small "64281532"
click at [282, 181] on span "476" at bounding box center [286, 180] width 10 height 5
copy span "902 476 0206"
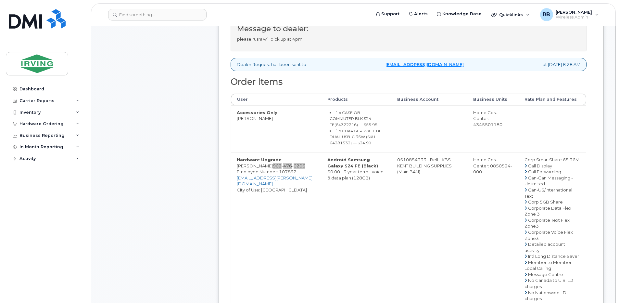
scroll to position [303, 0]
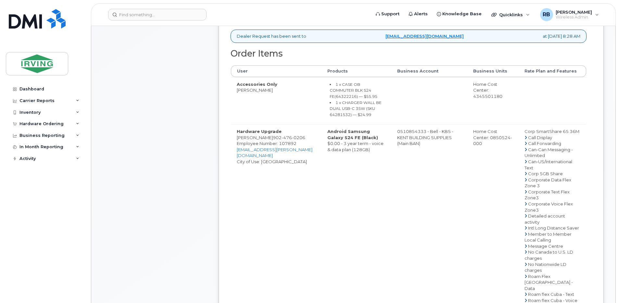
click at [408, 130] on td "0510854333 - Bell - KBS - KENT BUILDING SUPPLIES (Main BAN)" at bounding box center [429, 278] width 76 height 309
drag, startPoint x: 393, startPoint y: 131, endPoint x: 421, endPoint y: 131, distance: 27.3
click at [421, 131] on td "0510854333 - Bell - KBS - KENT BUILDING SUPPLIES (Main BAN)" at bounding box center [429, 278] width 76 height 309
copy td "510854333"
click at [282, 139] on span "476" at bounding box center [286, 137] width 10 height 5
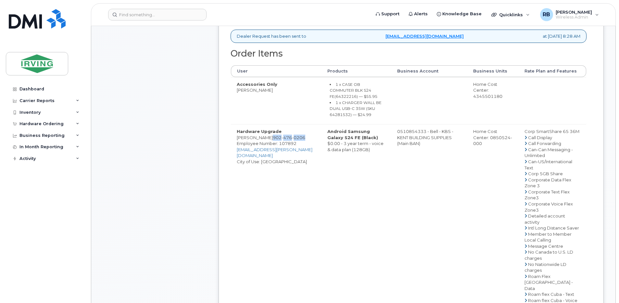
click at [282, 139] on span "476" at bounding box center [286, 137] width 10 height 5
copy span "902 476 0206"
click at [128, 166] on div "Comments Leave Comment" at bounding box center [155, 150] width 104 height 720
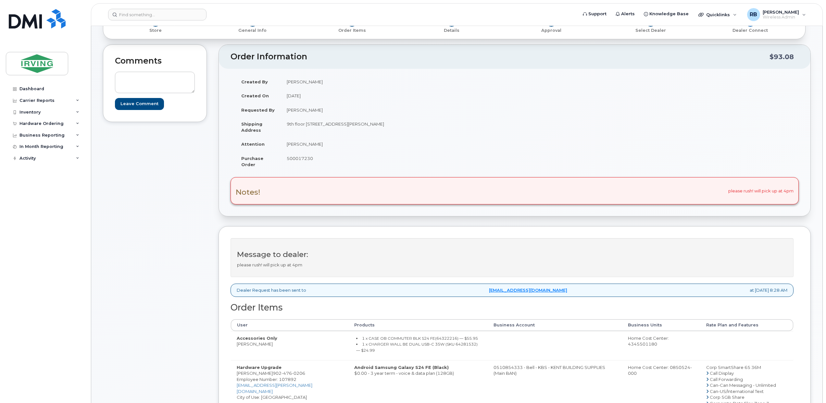
scroll to position [33, 0]
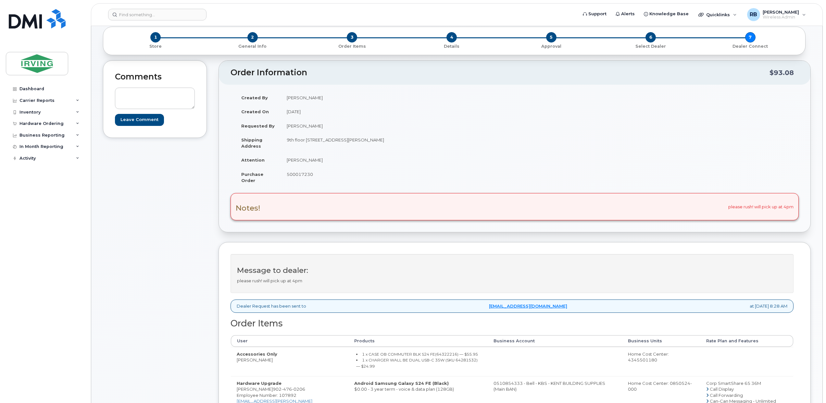
click at [141, 251] on div "Comments Leave Comment" at bounding box center [155, 363] width 104 height 606
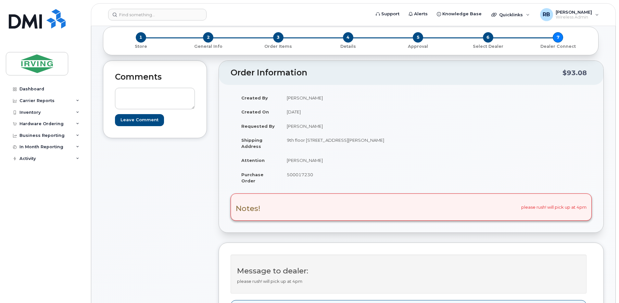
scroll to position [0, 0]
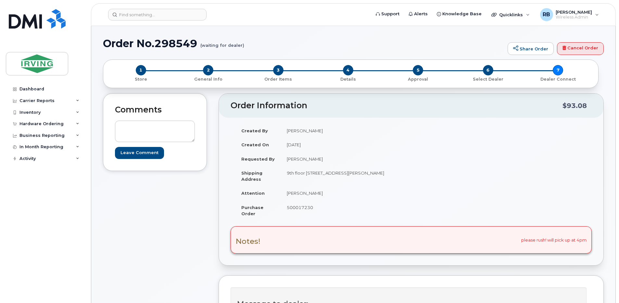
click at [103, 93] on div "1 Store 2 General Info 3 Order Items 4 Details 5 Approval 6 Select Dealer 7 Dea…" at bounding box center [353, 75] width 500 height 33
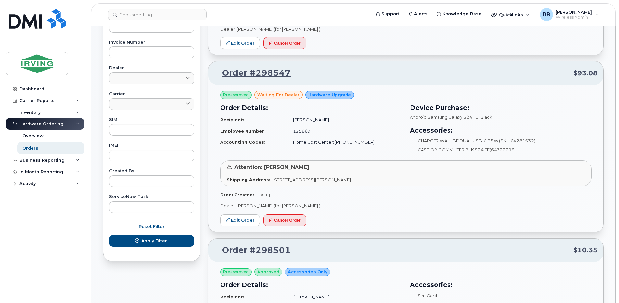
scroll to position [260, 0]
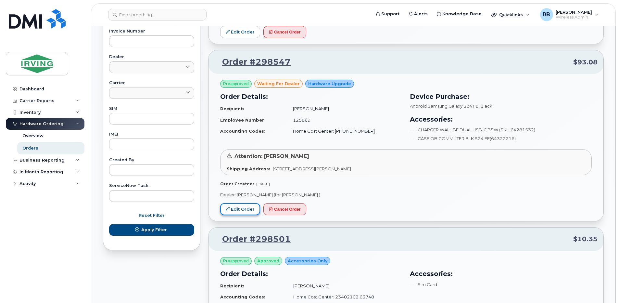
click at [241, 213] on link "Edit Order" at bounding box center [240, 209] width 40 height 12
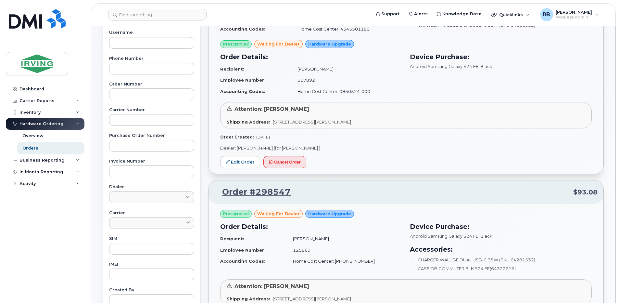
scroll to position [87, 0]
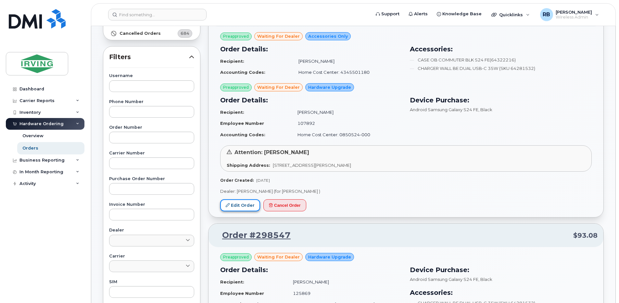
click at [243, 207] on link "Edit Order" at bounding box center [240, 205] width 40 height 12
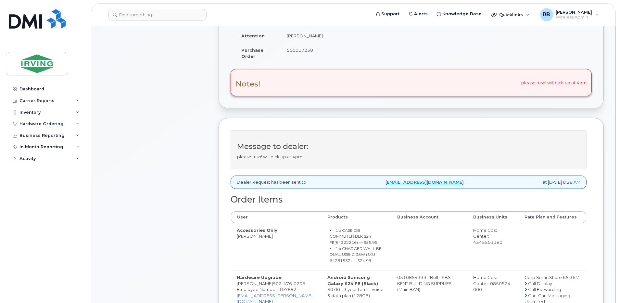
scroll to position [216, 0]
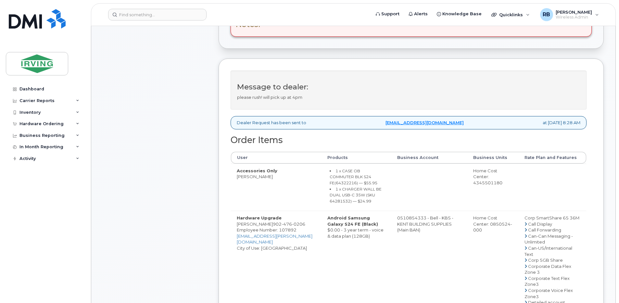
click at [182, 142] on div "Comments Leave Comment" at bounding box center [155, 237] width 104 height 720
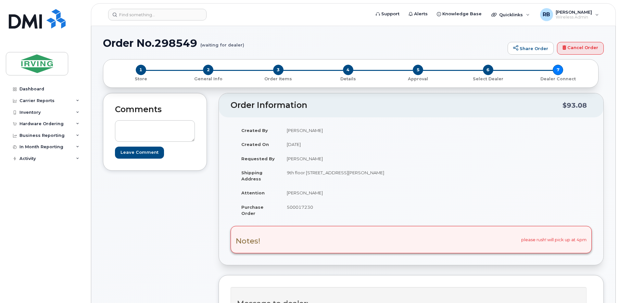
scroll to position [0, 0]
